Goal: Find specific page/section: Find specific page/section

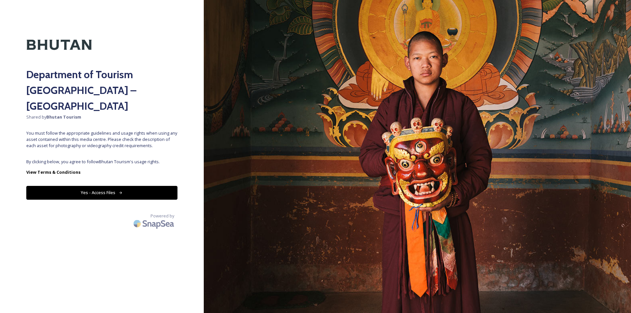
click at [102, 186] on button "Yes - Access Files" at bounding box center [101, 192] width 151 height 13
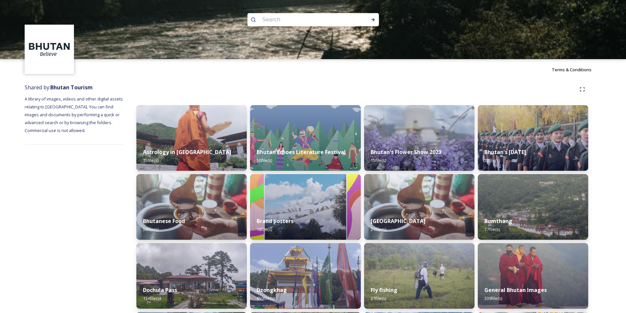
click at [274, 21] on input at bounding box center [304, 19] width 90 height 14
type input "trans bhutan trail"
click at [371, 18] on icon at bounding box center [372, 19] width 5 height 5
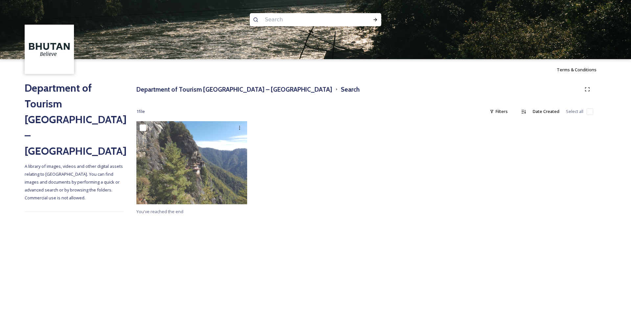
click at [288, 19] on input at bounding box center [306, 19] width 90 height 14
type input "trans [GEOGRAPHIC_DATA]"
click at [374, 16] on div "Run Search" at bounding box center [375, 20] width 12 height 12
